Goal: Task Accomplishment & Management: Use online tool/utility

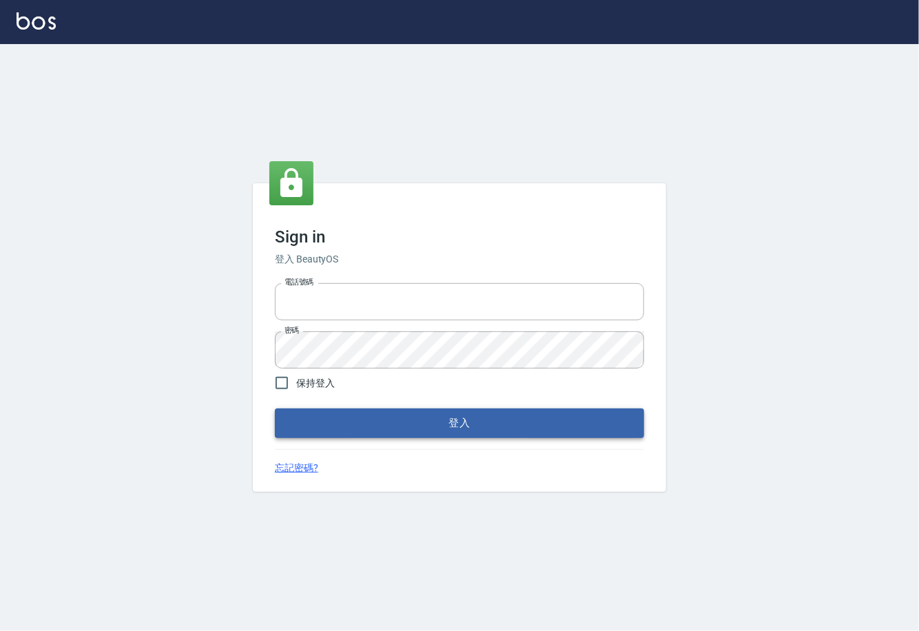
type input "0225929166"
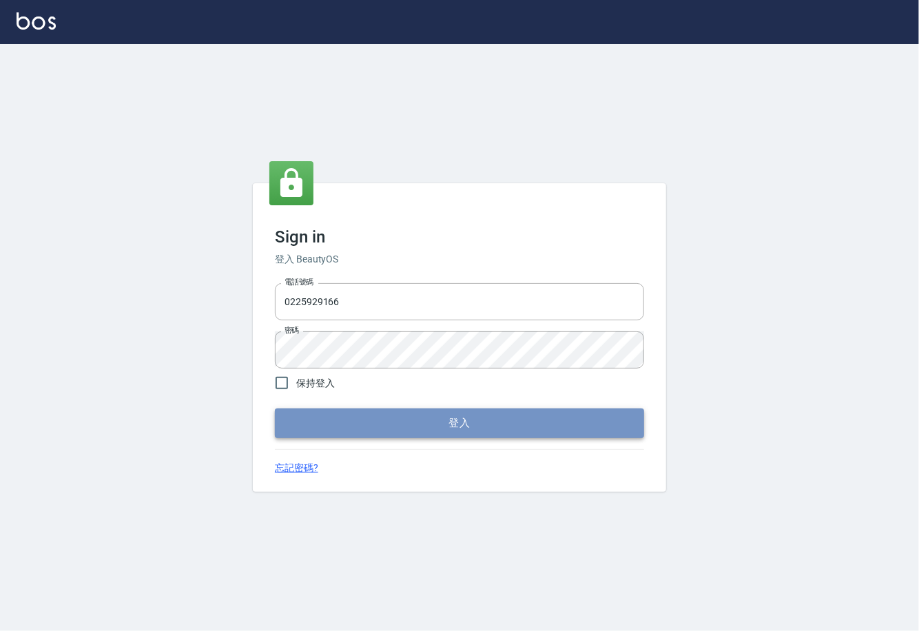
click at [414, 421] on button "登入" at bounding box center [459, 423] width 369 height 29
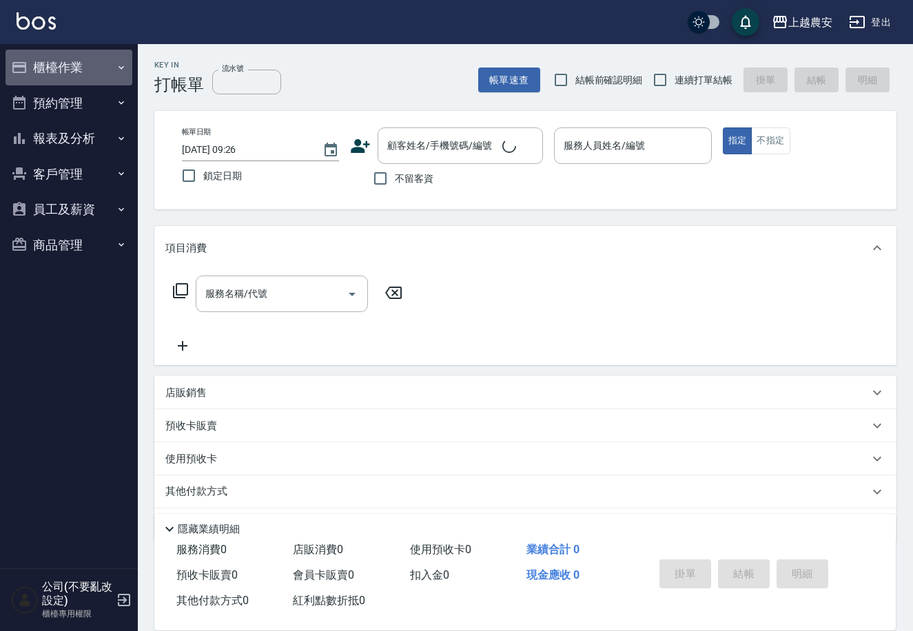
click at [54, 74] on button "櫃檯作業" at bounding box center [69, 68] width 127 height 36
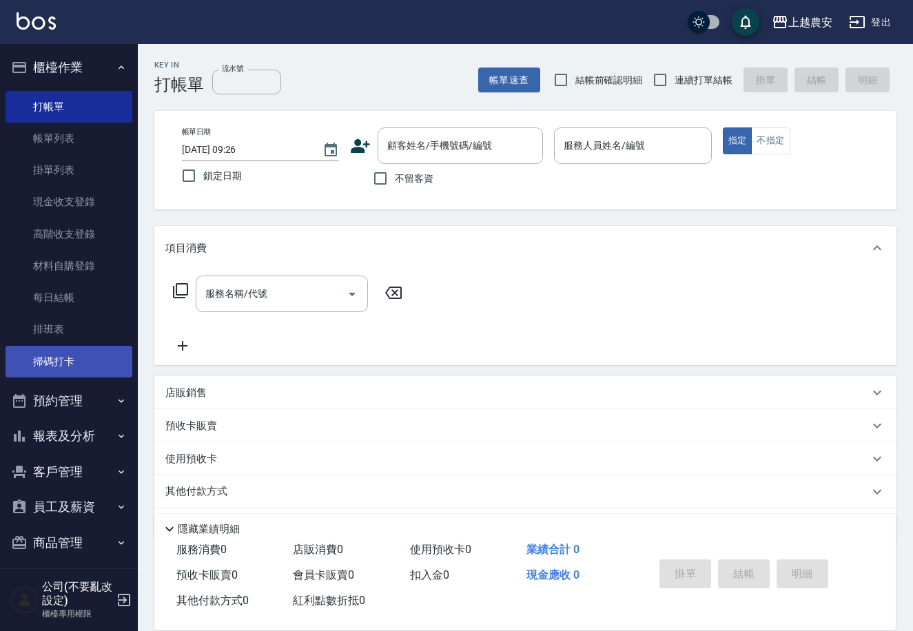
click at [106, 350] on link "掃碼打卡" at bounding box center [69, 362] width 127 height 32
